Goal: Obtain resource: Download file/media

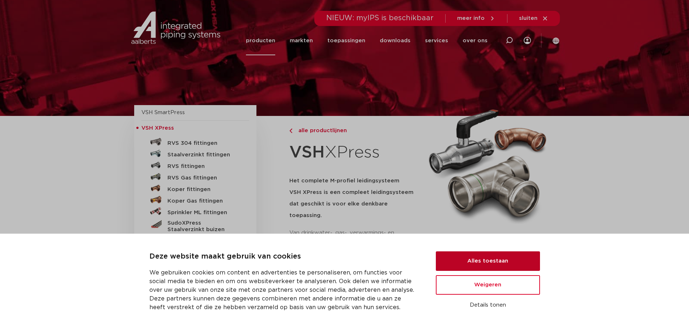
click at [489, 264] on button "Alles toestaan" at bounding box center [488, 262] width 104 height 20
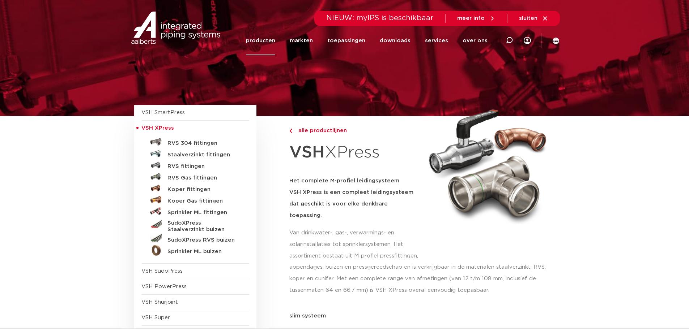
click at [270, 41] on link "producten" at bounding box center [260, 40] width 29 height 29
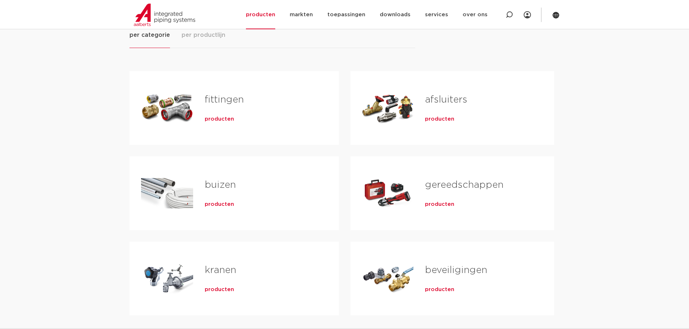
scroll to position [108, 0]
click at [218, 275] on link "kranen" at bounding box center [220, 271] width 31 height 9
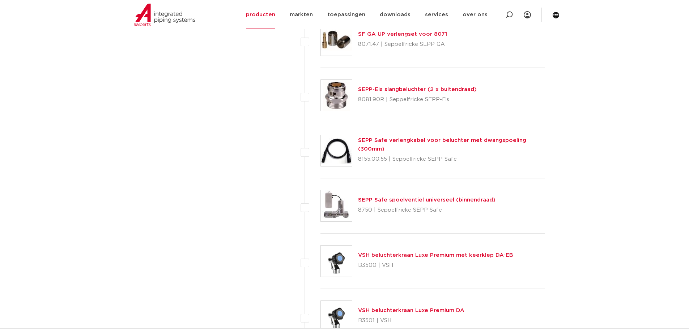
scroll to position [2134, 0]
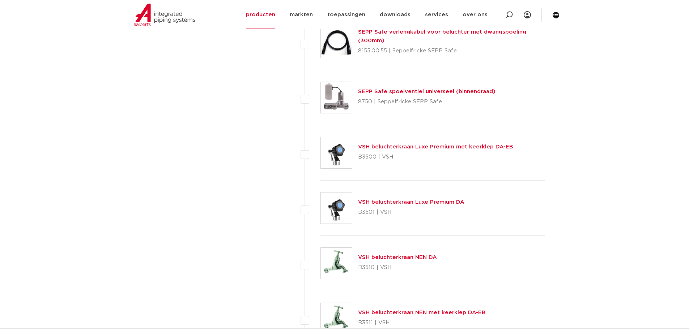
click at [448, 204] on link "VSH beluchterkraan Luxe Premium DA" at bounding box center [411, 202] width 106 height 5
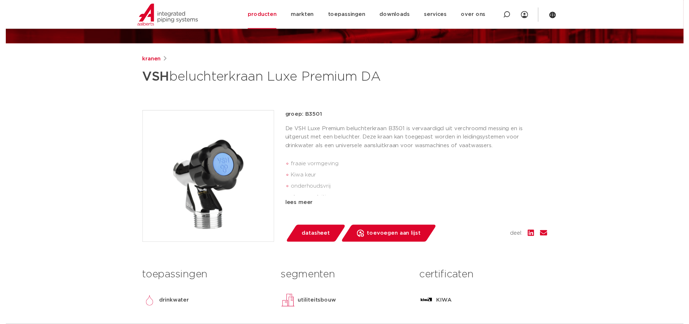
scroll to position [108, 0]
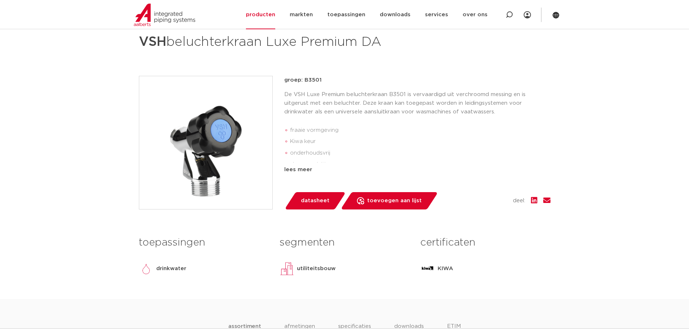
click at [317, 201] on span "datasheet" at bounding box center [315, 201] width 29 height 12
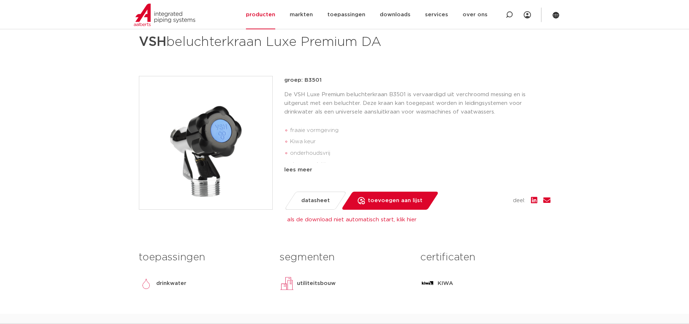
click at [316, 203] on span "datasheet" at bounding box center [315, 201] width 29 height 12
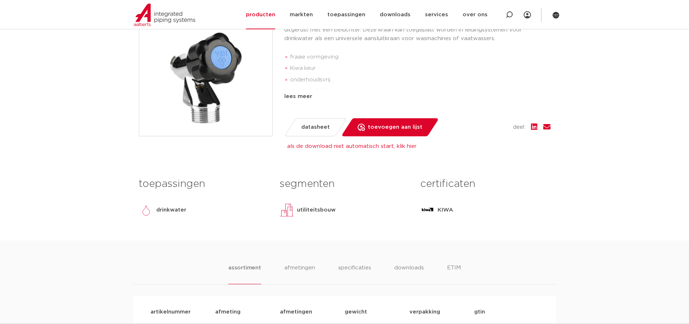
scroll to position [217, 0]
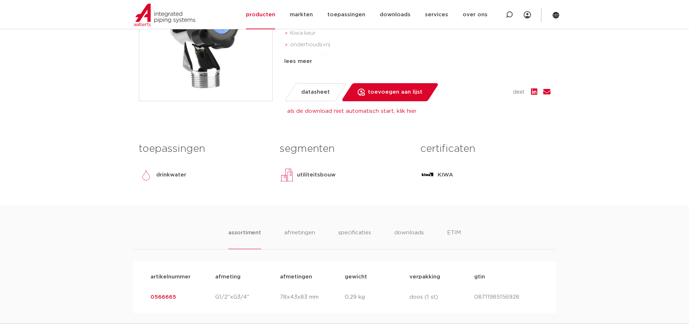
click at [321, 88] on span "datasheet" at bounding box center [315, 92] width 29 height 12
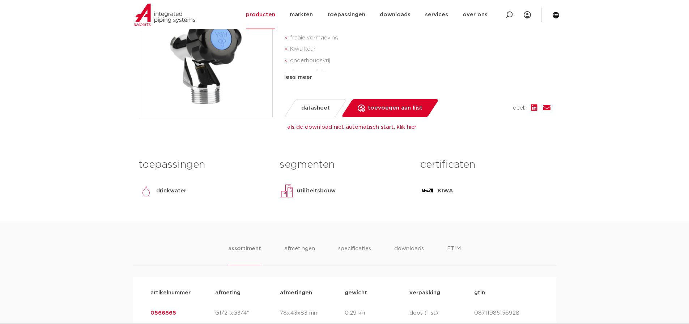
scroll to position [181, 0]
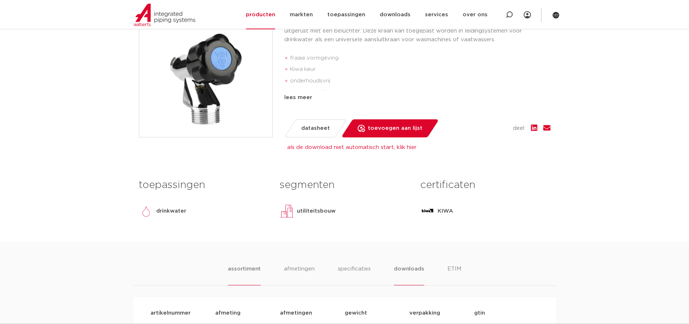
click at [413, 270] on li "downloads" at bounding box center [409, 275] width 30 height 21
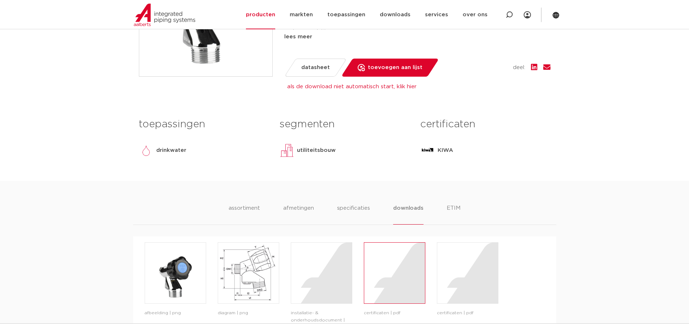
scroll to position [325, 0]
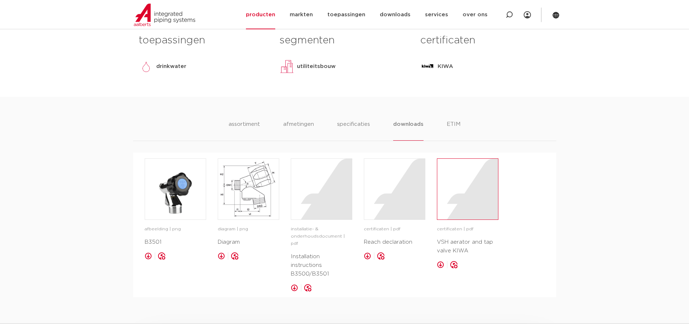
click at [466, 187] on div at bounding box center [467, 189] width 61 height 61
